Goal: Ask a question

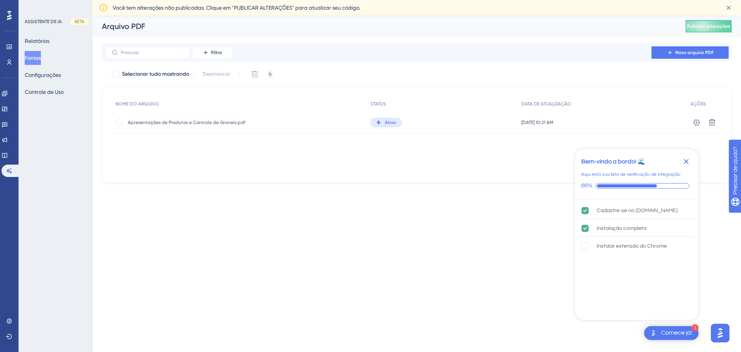
click at [204, 122] on font "Apresentações de Produtos e Controle de Graneis.pdf" at bounding box center [187, 122] width 118 height 5
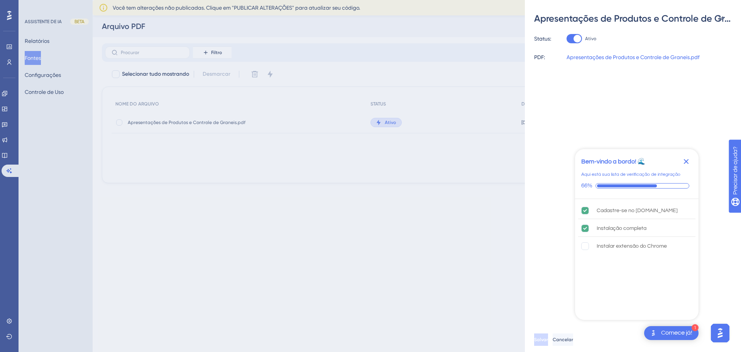
click at [686, 163] on icon "Fechar lista de verificação" at bounding box center [685, 161] width 9 height 9
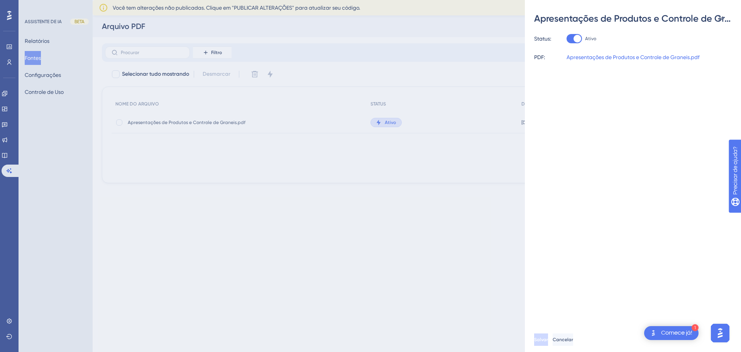
click at [469, 260] on div "Apresentações de Produtos e Controle de Graneis.pdf Status: Ativo PDF: Apresent…" at bounding box center [370, 176] width 741 height 352
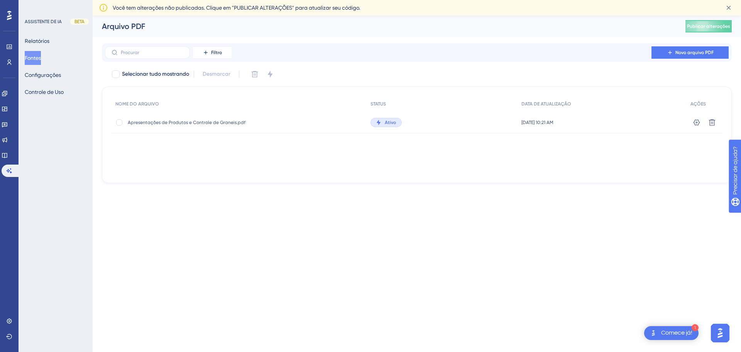
click at [662, 337] on div "1 Comece já!" at bounding box center [671, 333] width 54 height 14
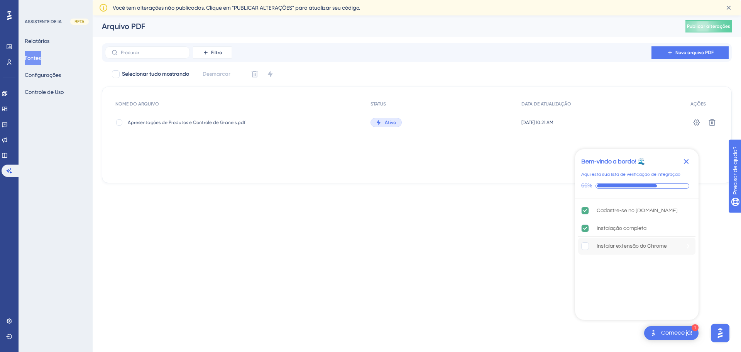
click at [617, 248] on font "Instalar extensão do Chrome" at bounding box center [632, 245] width 70 height 5
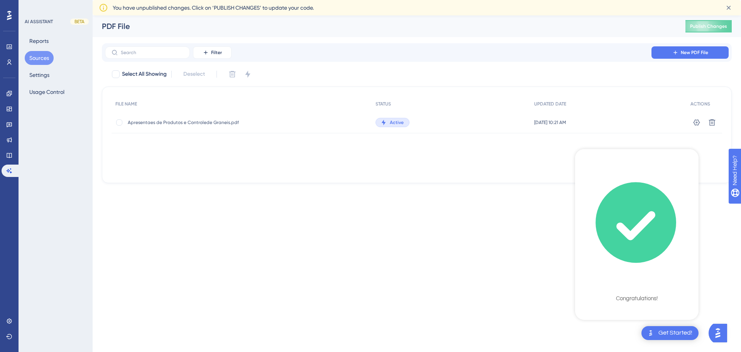
click at [663, 335] on div "Get Started!" at bounding box center [675, 332] width 34 height 8
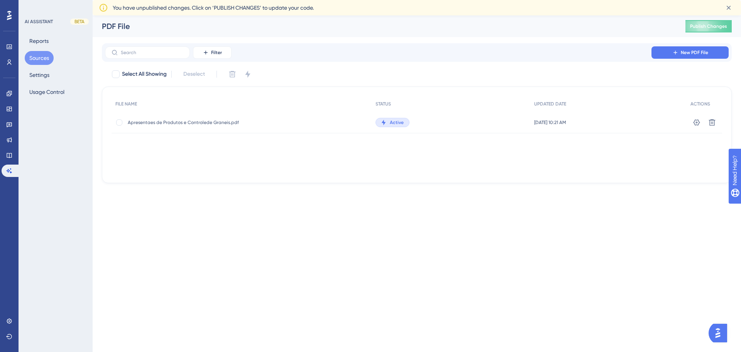
click at [535, 0] on html "Performance Users Engagement Widgets Feedback Product Updates Knowledge Base AI…" at bounding box center [370, 0] width 741 height 0
click at [722, 335] on img "Open AI Assistant Launcher" at bounding box center [718, 333] width 14 height 14
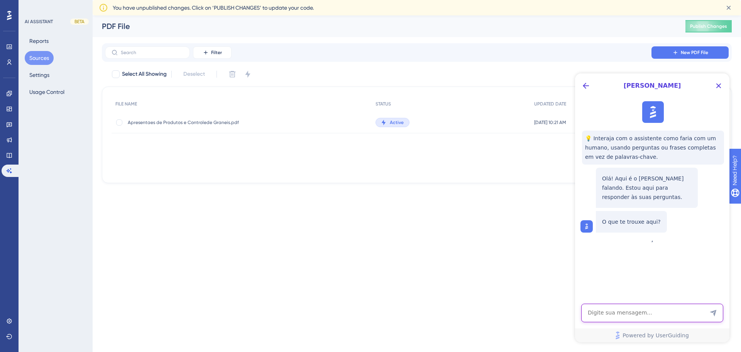
click at [651, 313] on textarea "AI Assistant Text Input" at bounding box center [652, 312] width 142 height 19
type textarea "oi [PERSON_NAME], como altero o idioma do site para portugues ?"
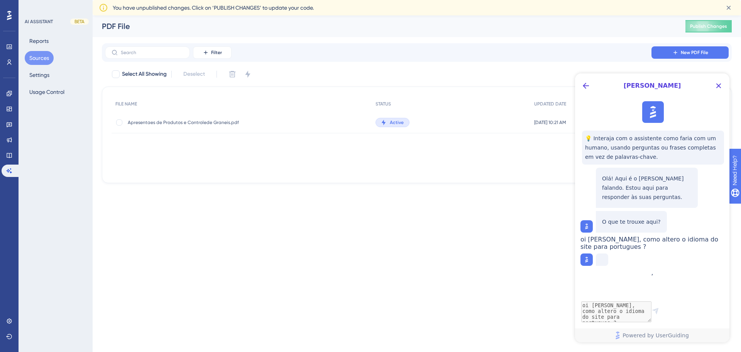
click at [189, 0] on html "Performance Users Engagement Widgets Feedback Product Updates Knowledge Base AI…" at bounding box center [370, 0] width 741 height 0
click at [43, 57] on button "Sources" at bounding box center [39, 58] width 29 height 14
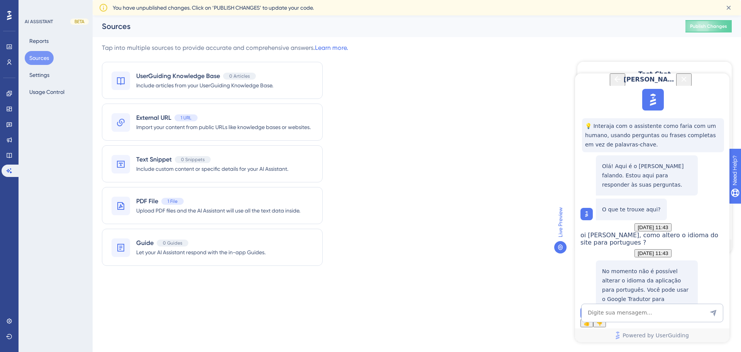
scroll to position [77, 0]
click at [648, 310] on textarea "AI Assistant Text Input" at bounding box center [652, 312] width 142 height 19
click at [609, 313] on textarea "AI Assistant Text Input" at bounding box center [652, 312] width 142 height 19
type textarea "que pena"
